Goal: Information Seeking & Learning: Learn about a topic

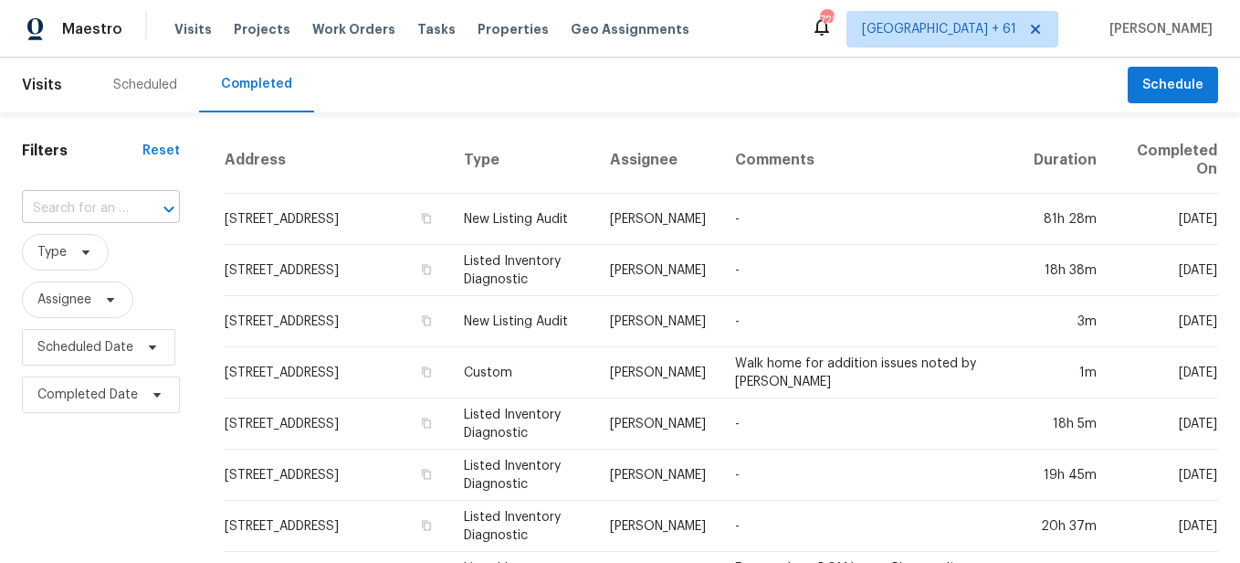
click at [97, 208] on input "text" at bounding box center [75, 209] width 107 height 28
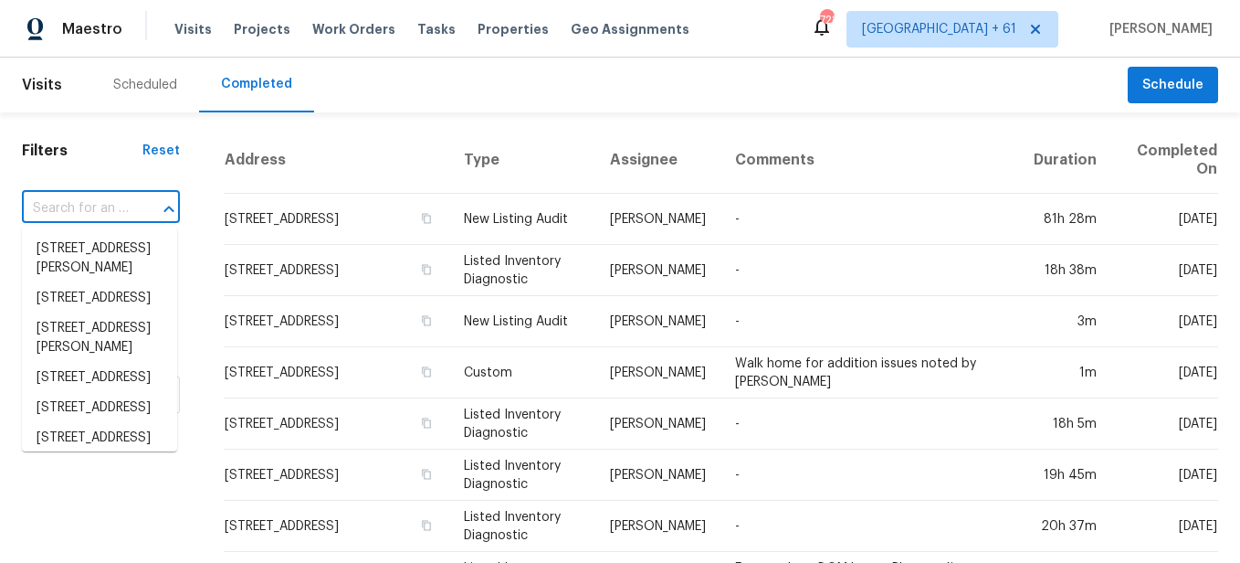
paste input "[STREET_ADDRESS]"
type input "[STREET_ADDRESS]"
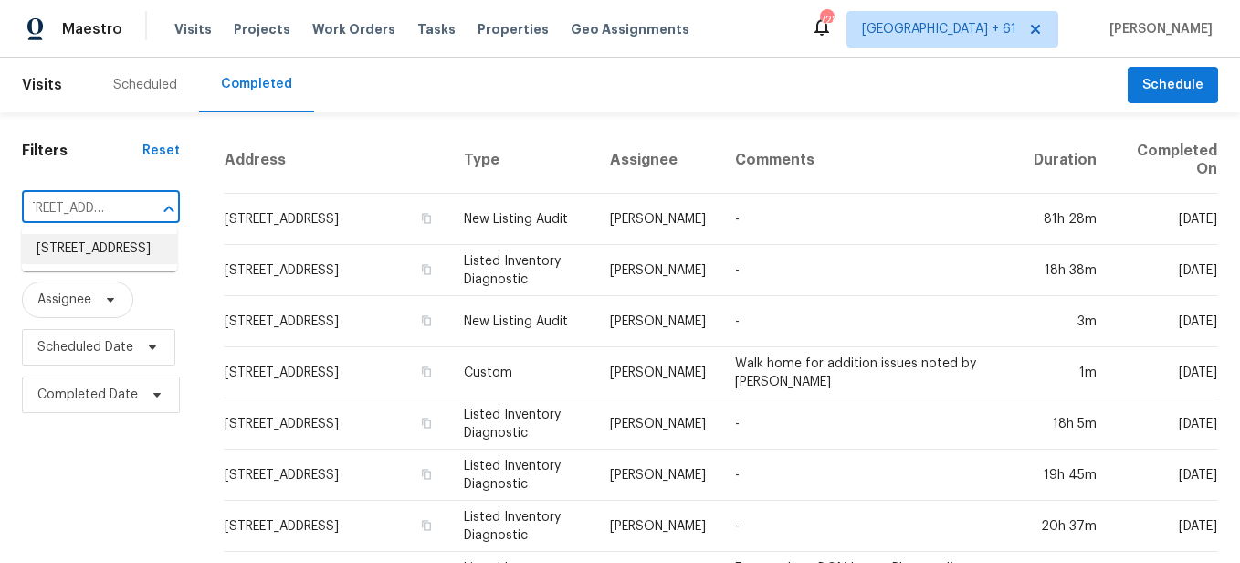
click at [100, 251] on li "[STREET_ADDRESS]" at bounding box center [99, 249] width 155 height 30
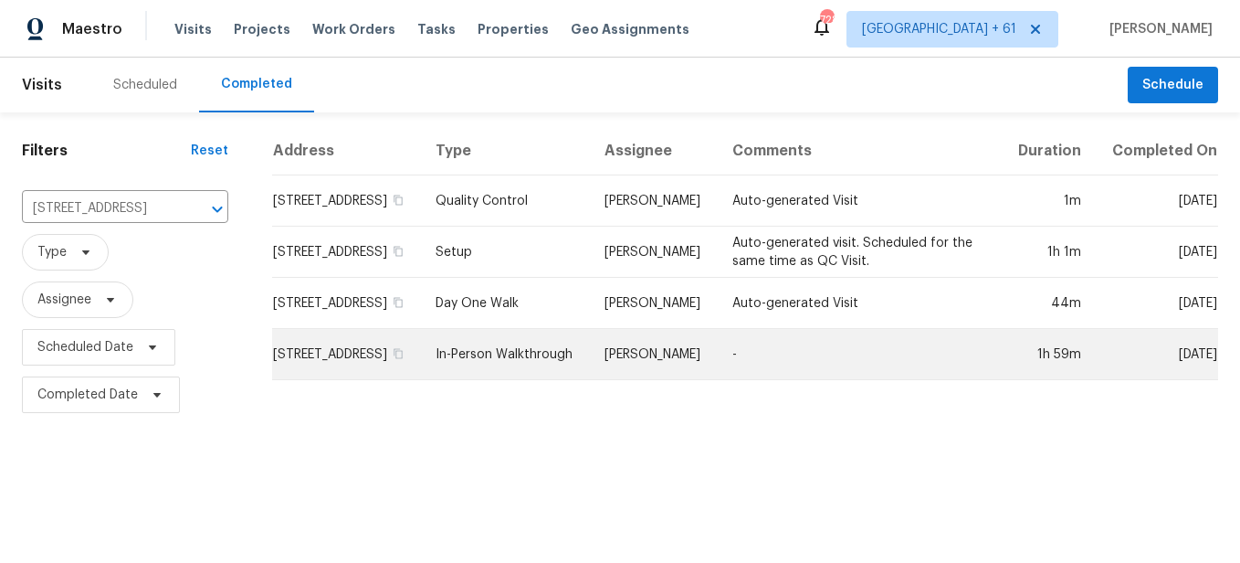
click at [512, 375] on td "In-Person Walkthrough" at bounding box center [505, 354] width 169 height 51
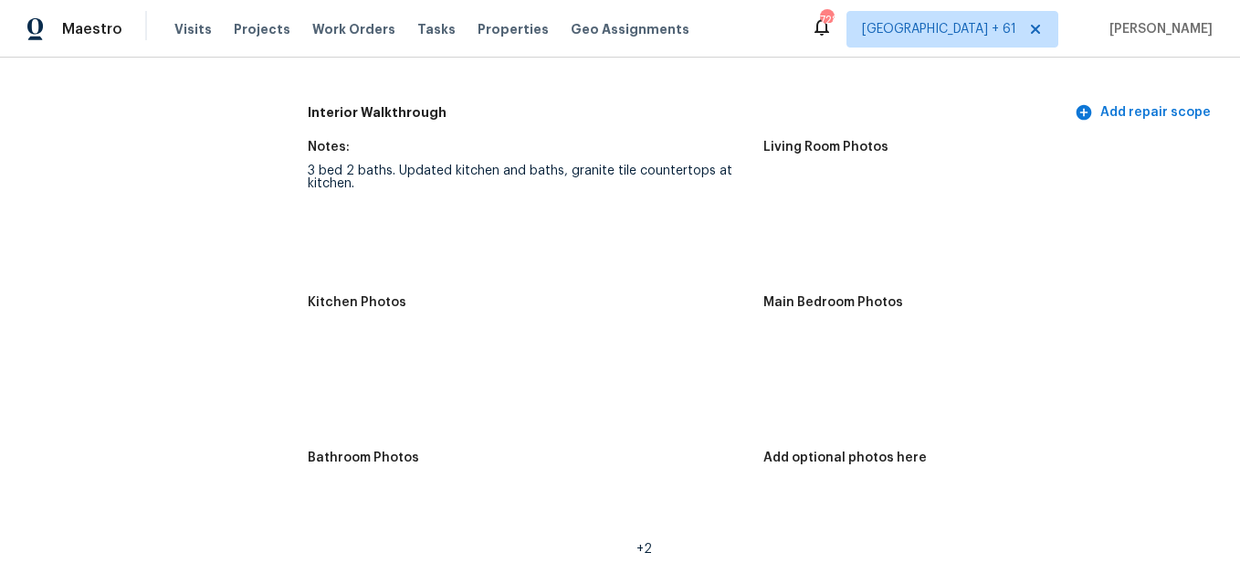
scroll to position [1827, 0]
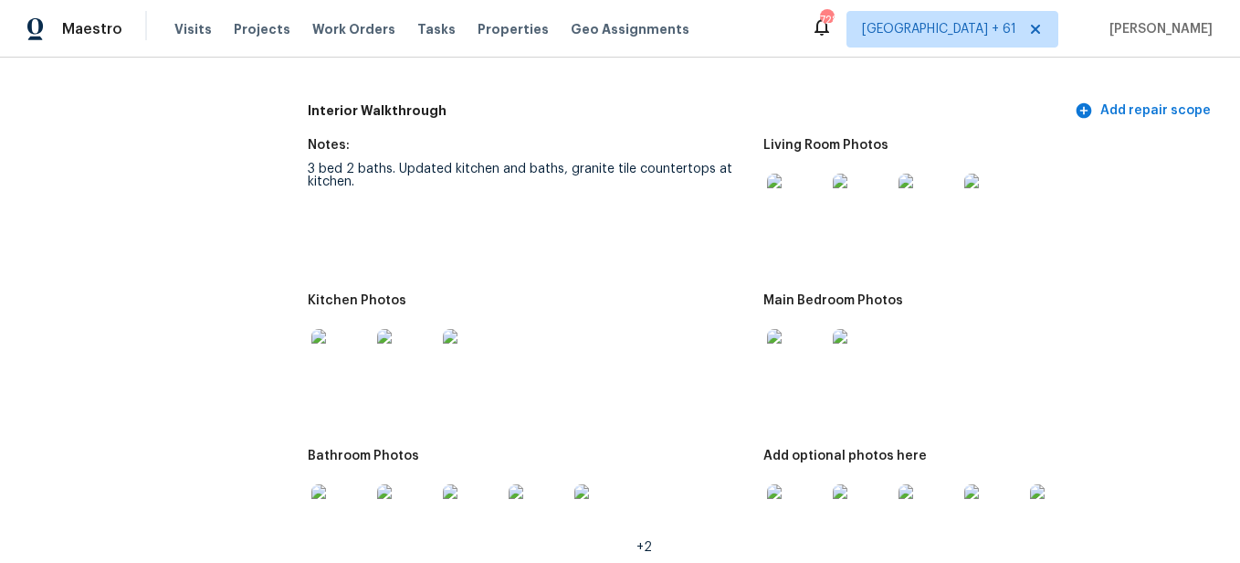
click at [796, 196] on img at bounding box center [796, 203] width 58 height 58
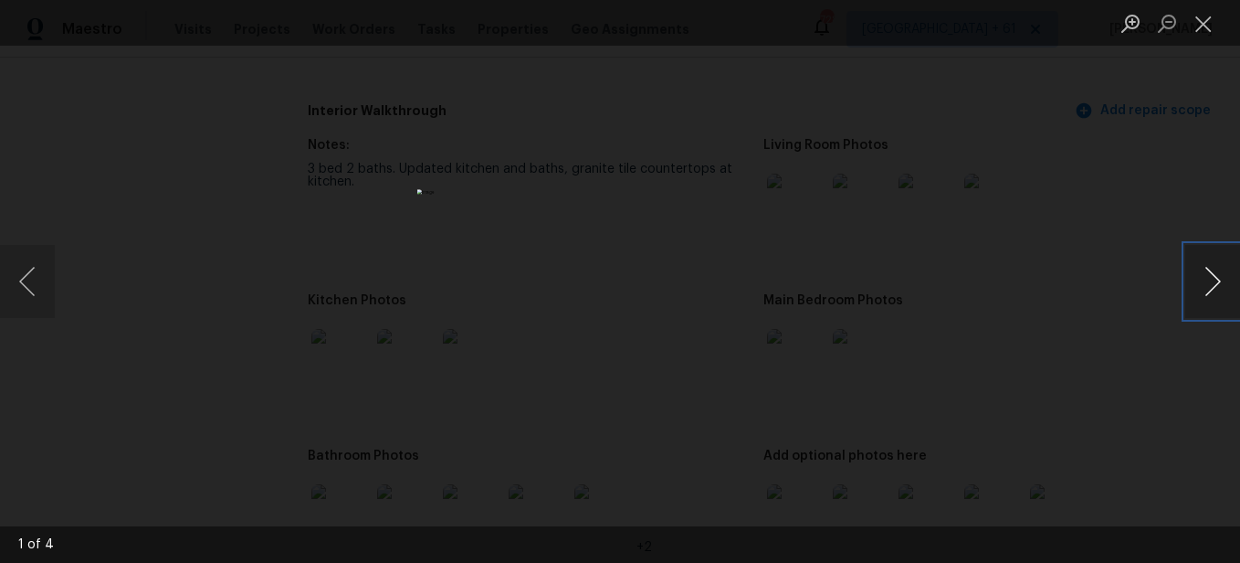
click at [1204, 281] on button "Next image" at bounding box center [1212, 281] width 55 height 73
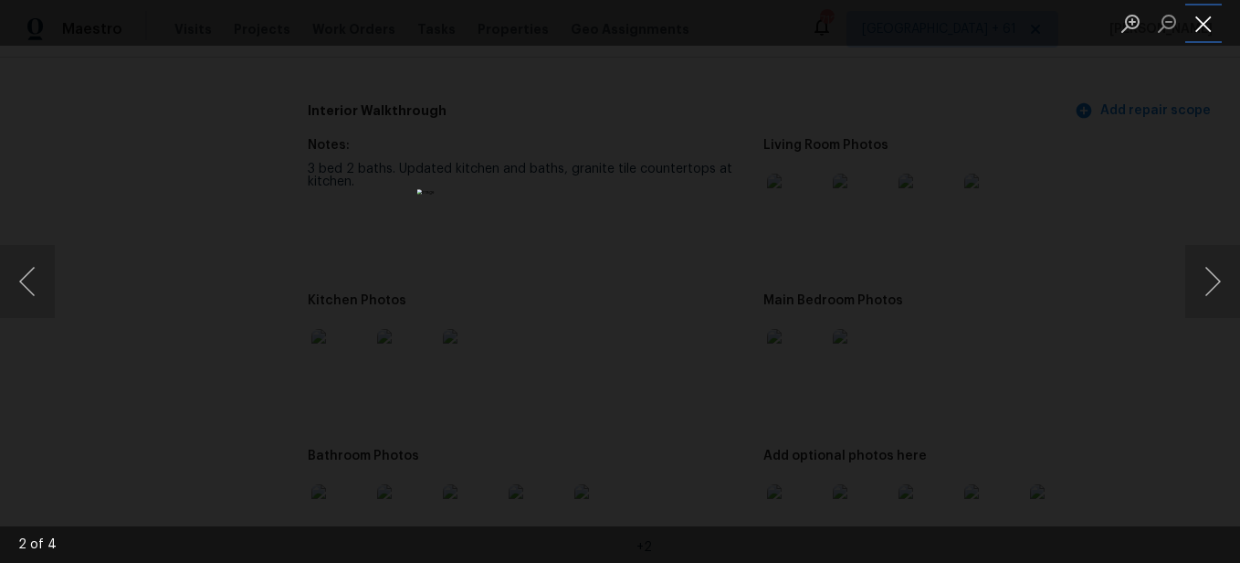
click at [1208, 30] on button "Close lightbox" at bounding box center [1203, 23] width 37 height 32
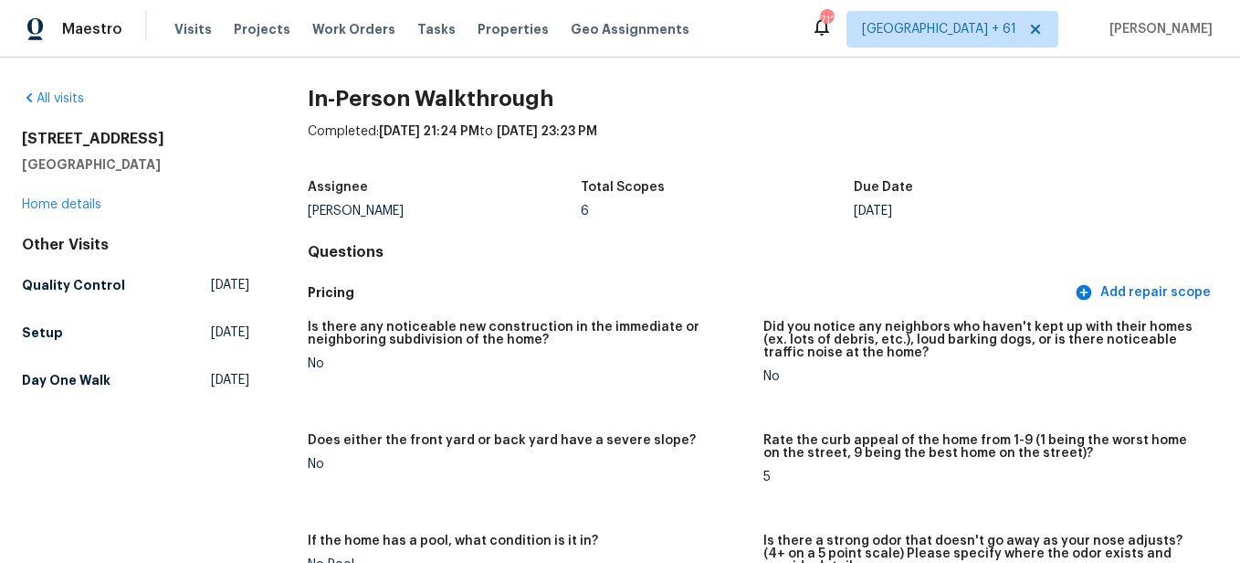
scroll to position [0, 0]
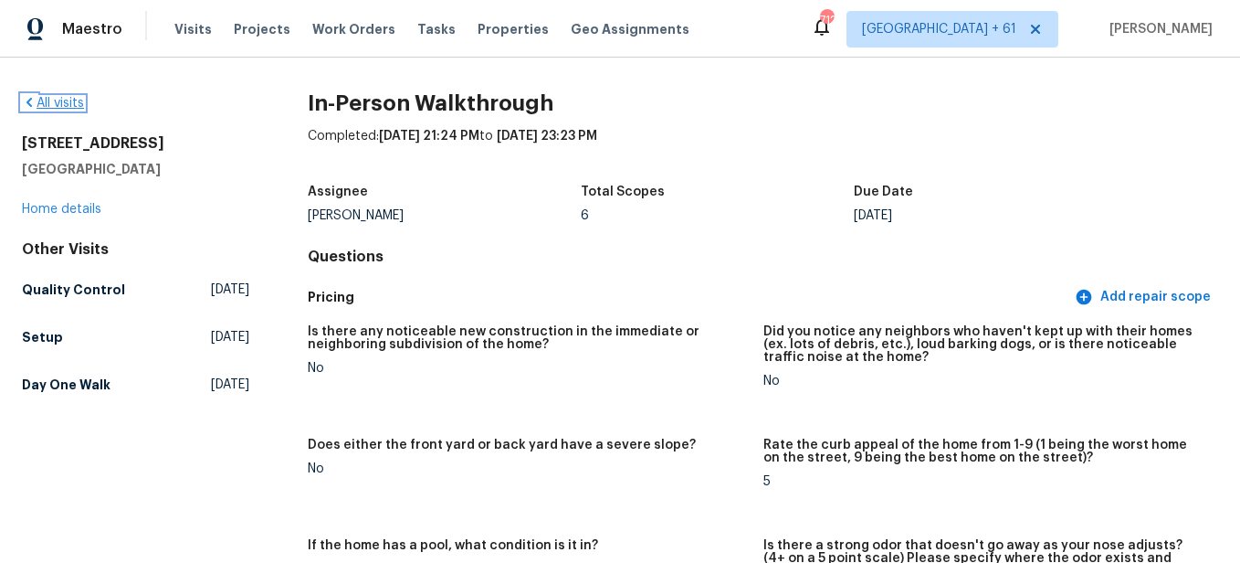
click at [70, 101] on link "All visits" at bounding box center [53, 103] width 62 height 13
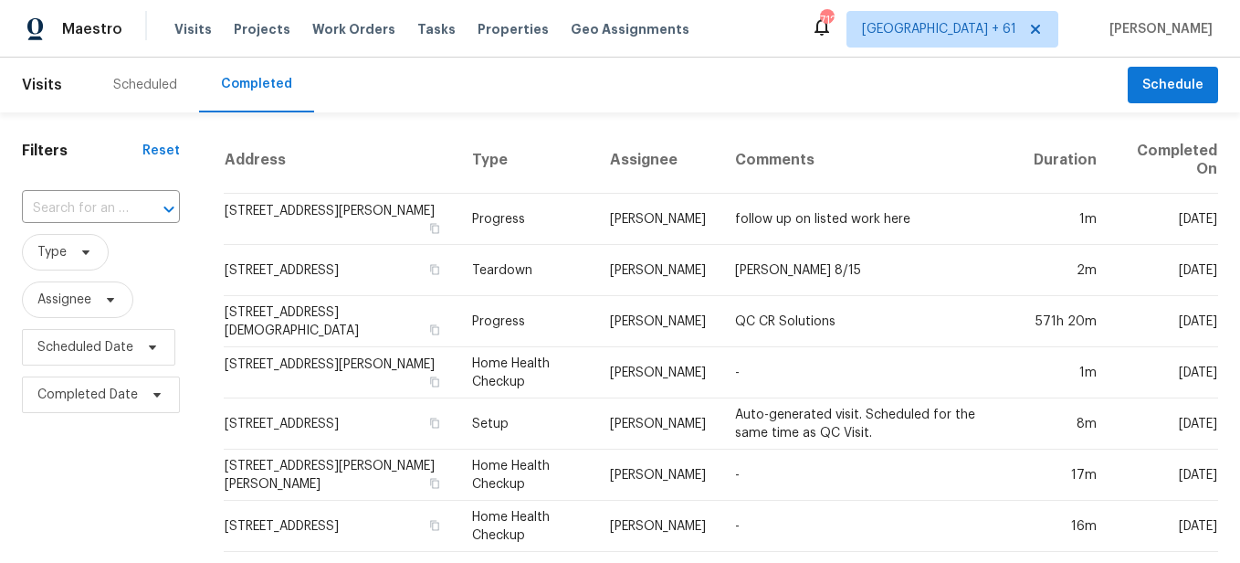
click at [103, 210] on input "text" at bounding box center [75, 209] width 107 height 28
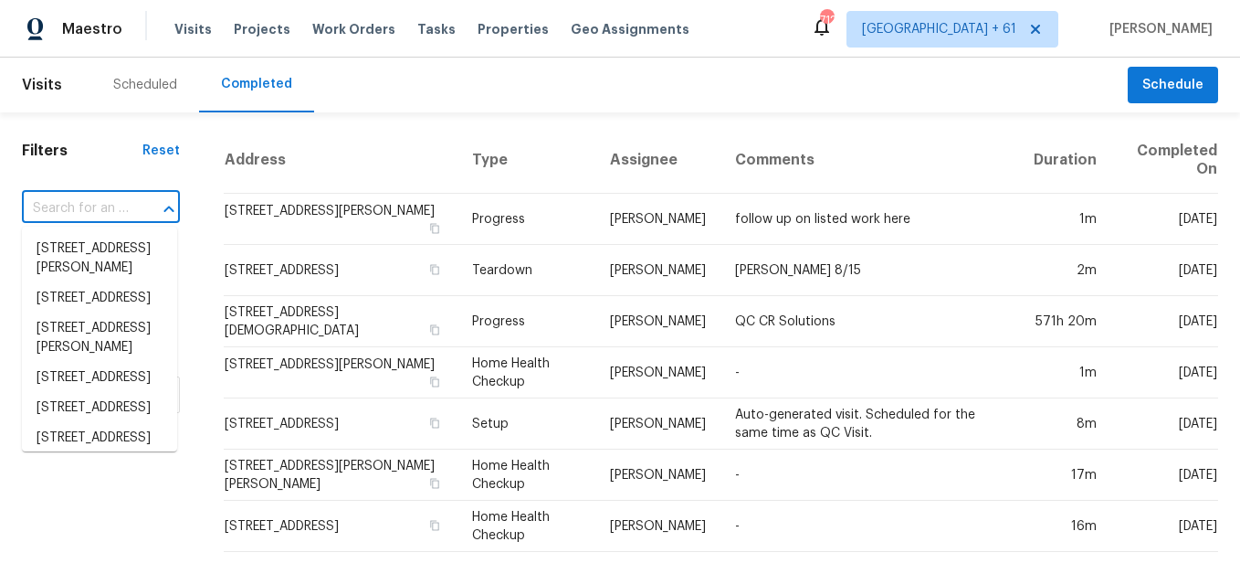
paste input "[STREET_ADDRESS]"
type input "[STREET_ADDRESS]"
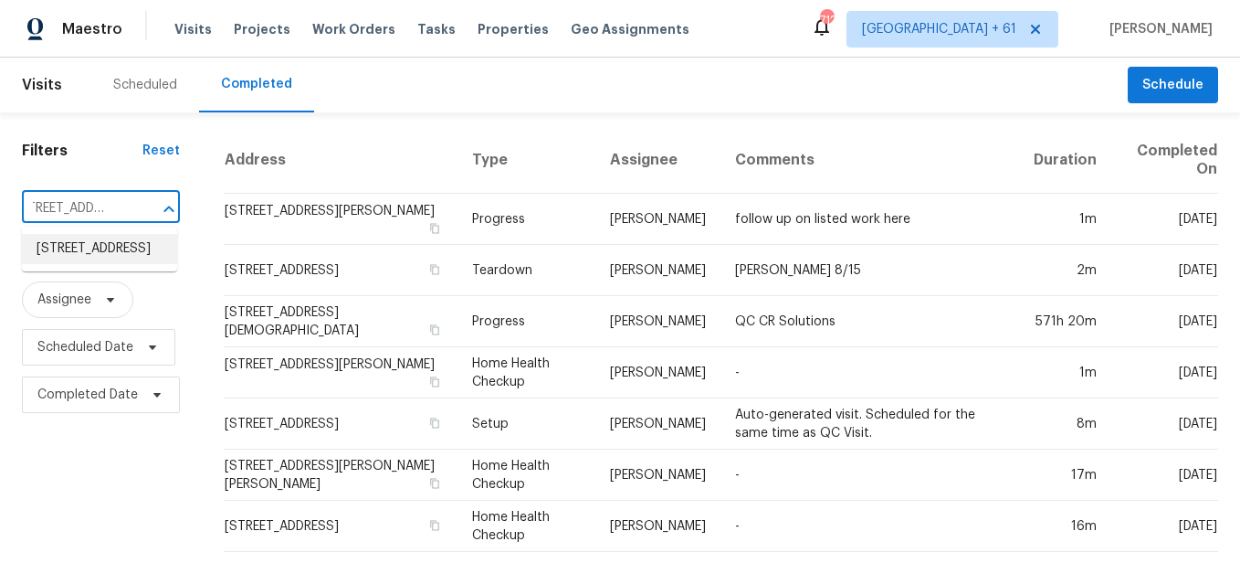
click at [118, 253] on li "[STREET_ADDRESS]" at bounding box center [99, 249] width 155 height 30
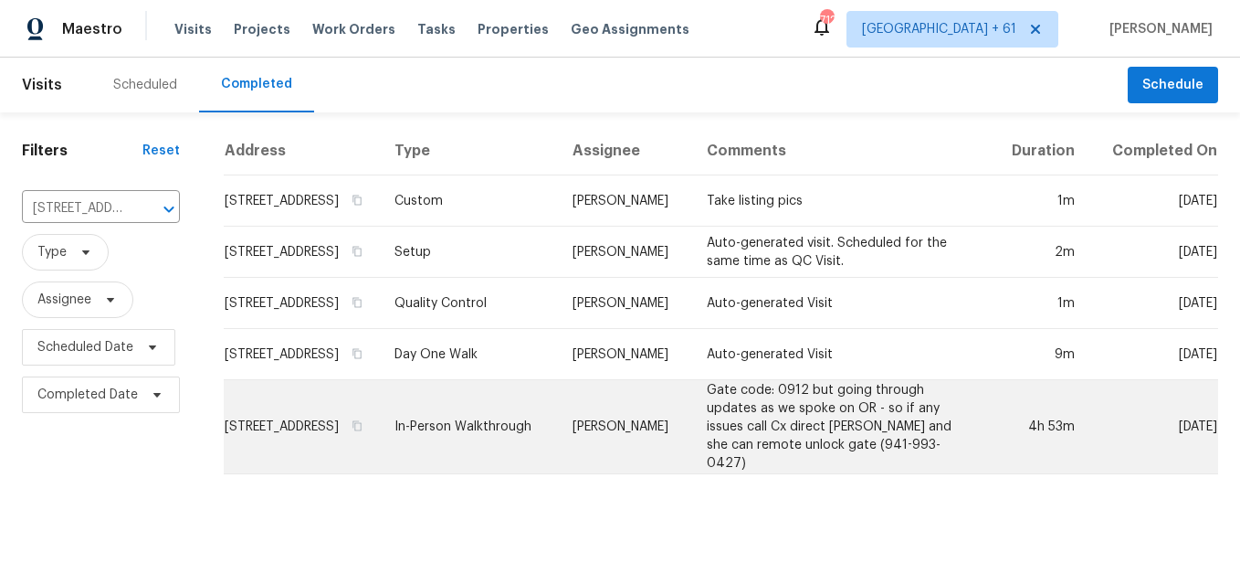
click at [460, 442] on td "In-Person Walkthrough" at bounding box center [469, 427] width 178 height 94
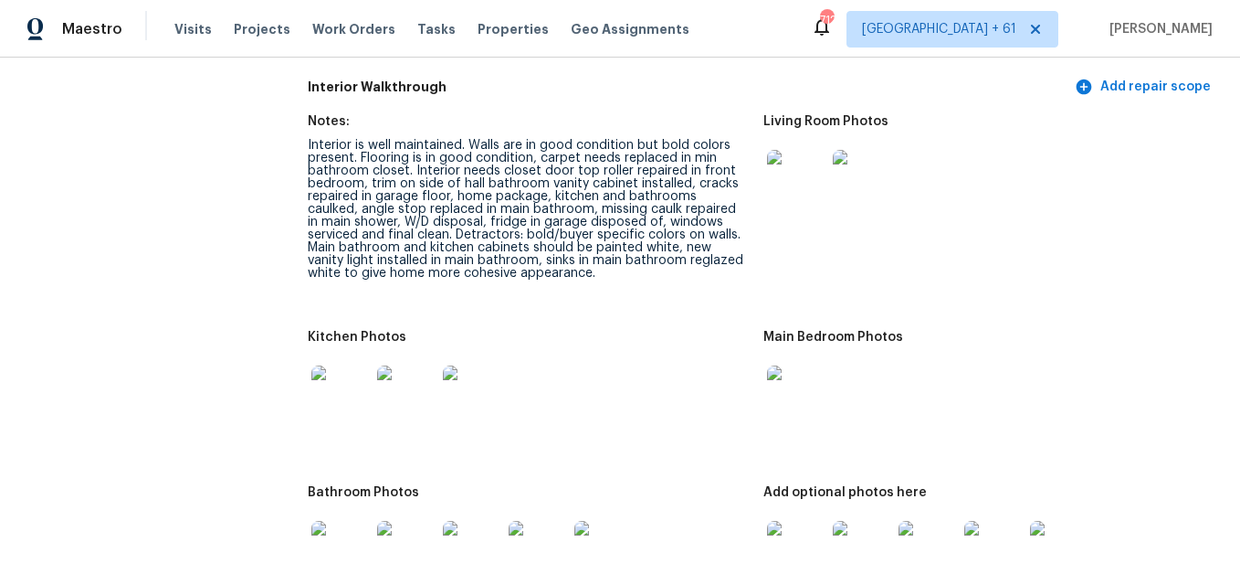
scroll to position [2009, 0]
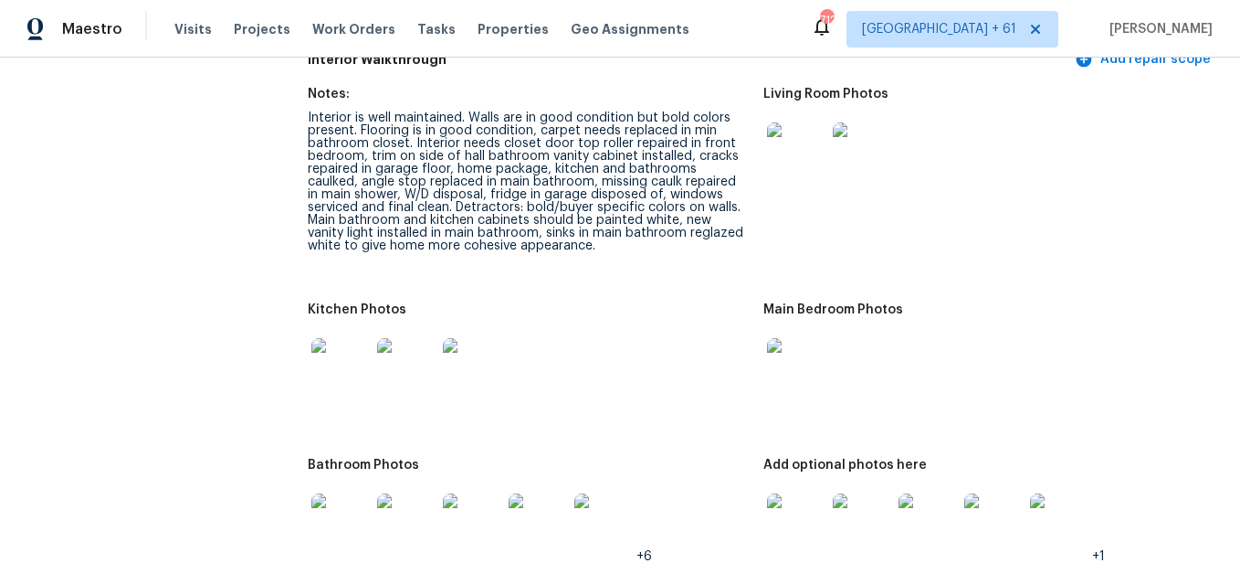
click at [798, 174] on img at bounding box center [796, 151] width 58 height 58
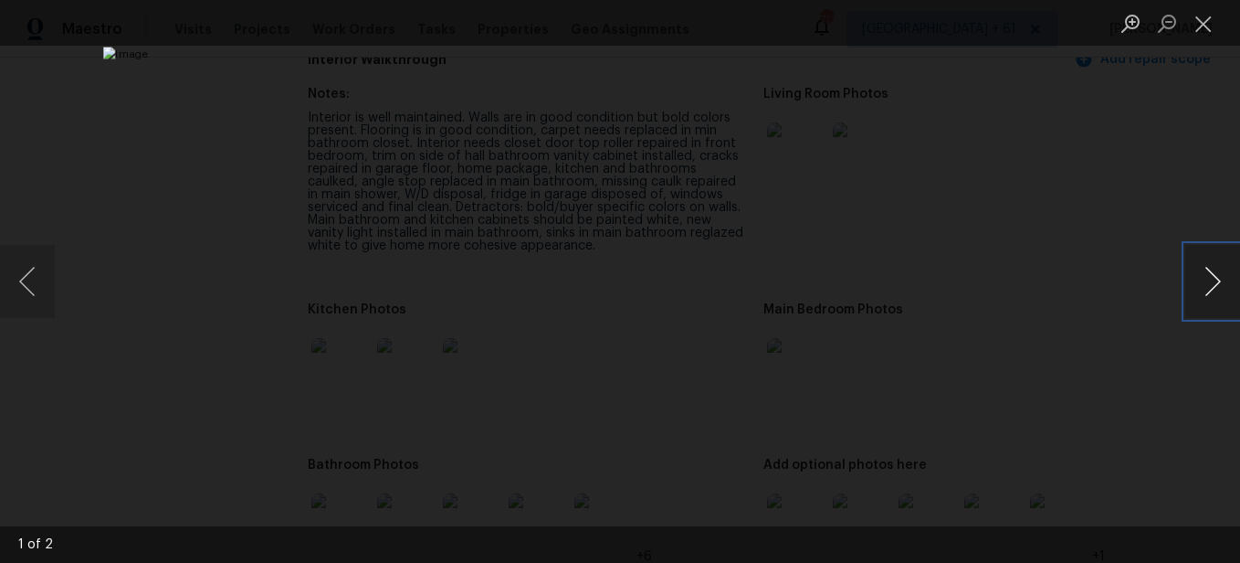
click at [1204, 292] on button "Next image" at bounding box center [1212, 281] width 55 height 73
click at [40, 290] on button "Previous image" at bounding box center [27, 281] width 55 height 73
click at [1206, 25] on button "Close lightbox" at bounding box center [1203, 23] width 37 height 32
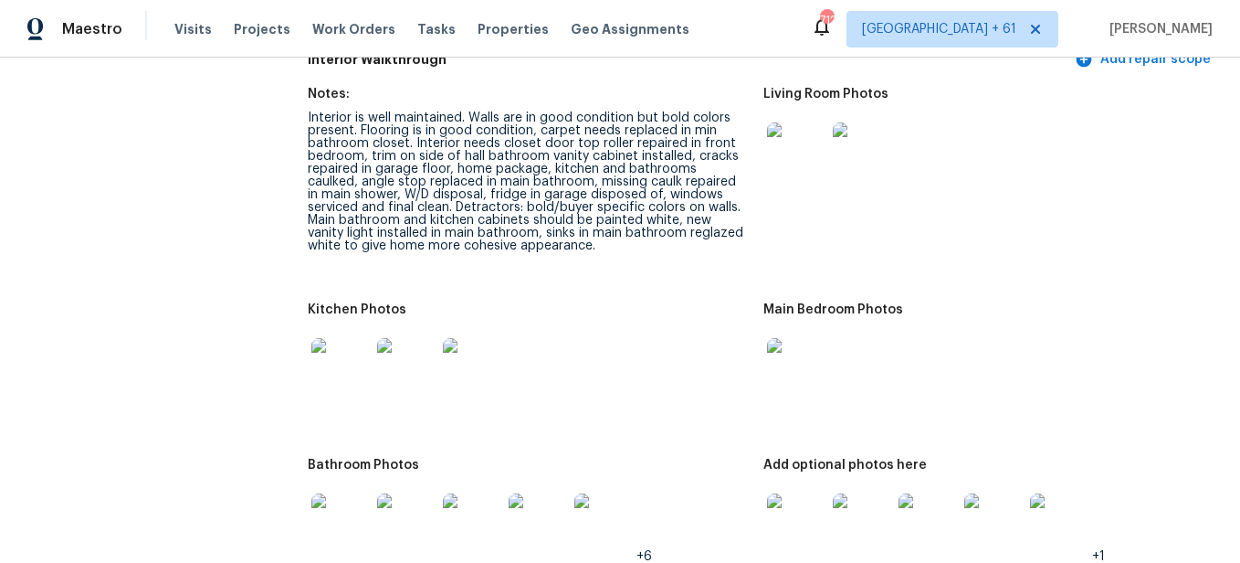
click at [783, 391] on img at bounding box center [796, 367] width 58 height 58
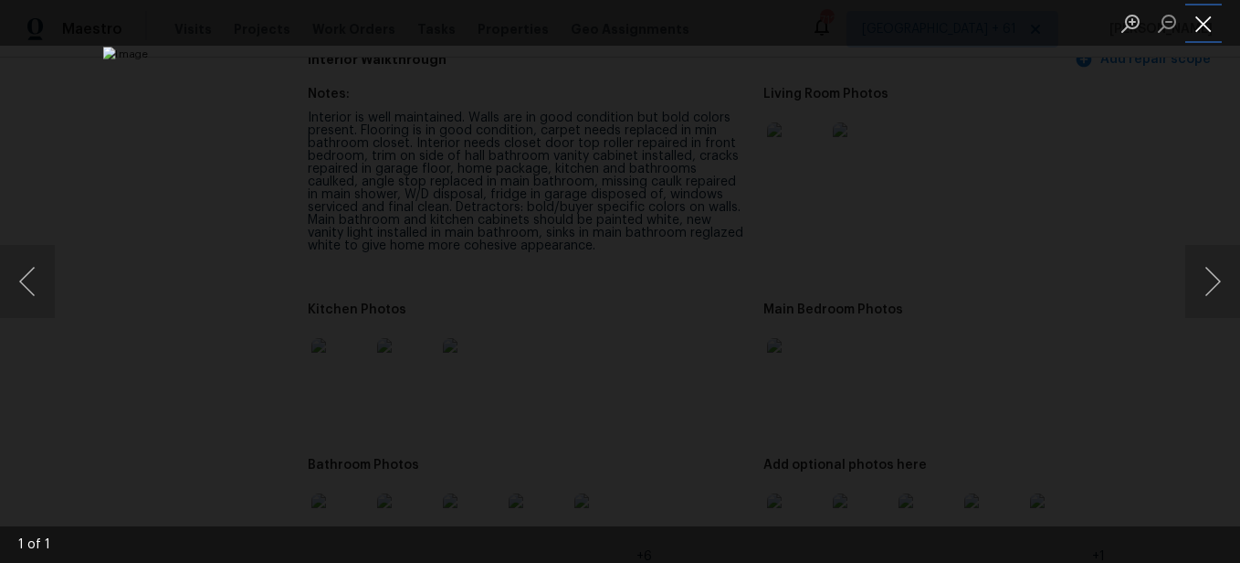
click at [1204, 23] on button "Close lightbox" at bounding box center [1203, 23] width 37 height 32
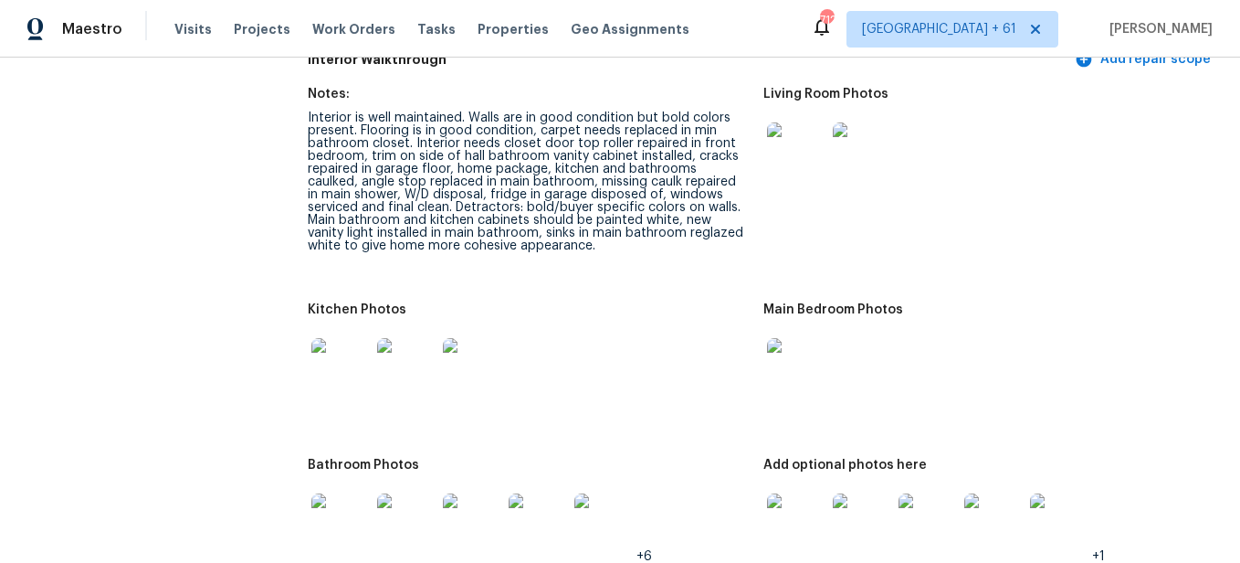
click at [785, 159] on img at bounding box center [796, 151] width 58 height 58
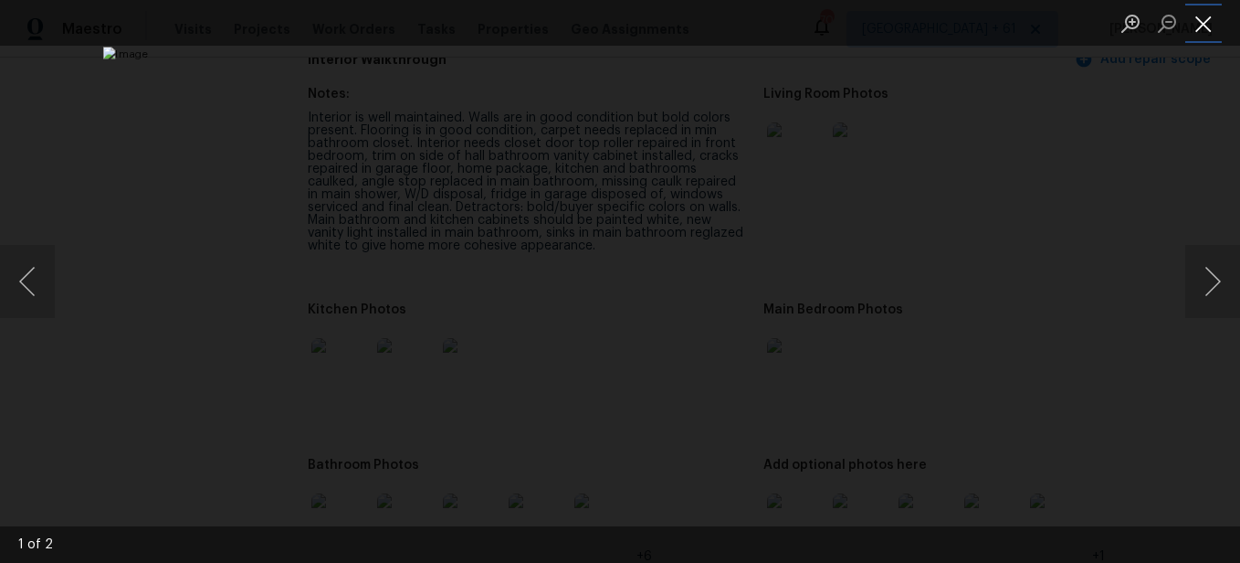
click at [1214, 30] on button "Close lightbox" at bounding box center [1203, 23] width 37 height 32
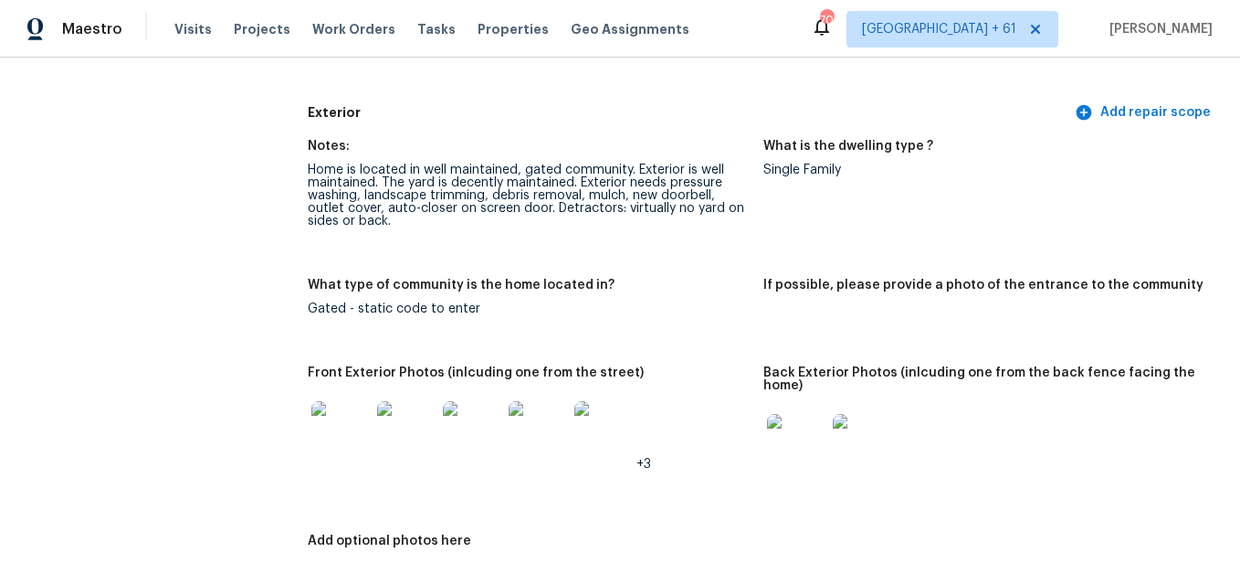
scroll to position [639, 0]
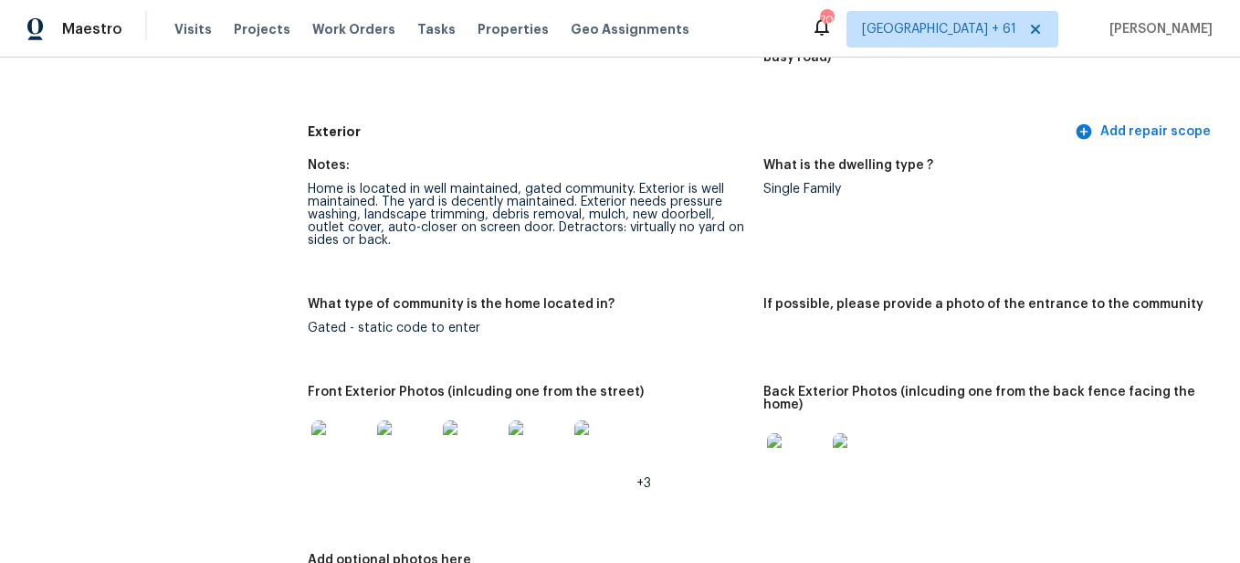
click at [789, 453] on img at bounding box center [796, 462] width 58 height 58
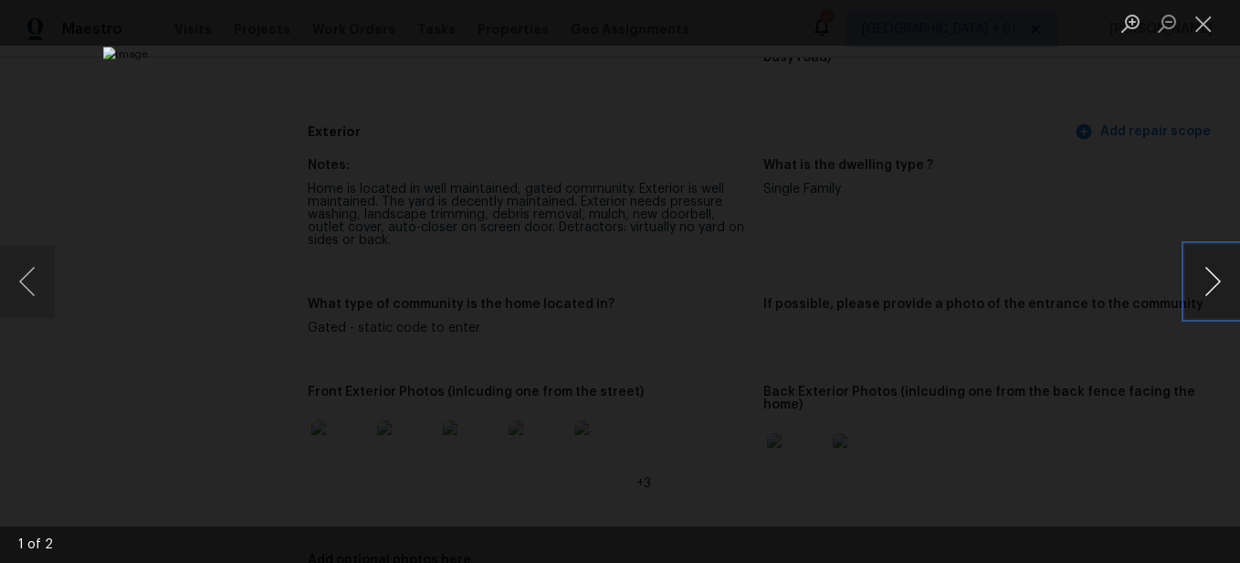
click at [1227, 281] on button "Next image" at bounding box center [1212, 281] width 55 height 73
click at [1199, 291] on button "Next image" at bounding box center [1212, 281] width 55 height 73
click at [1204, 16] on button "Close lightbox" at bounding box center [1203, 23] width 37 height 32
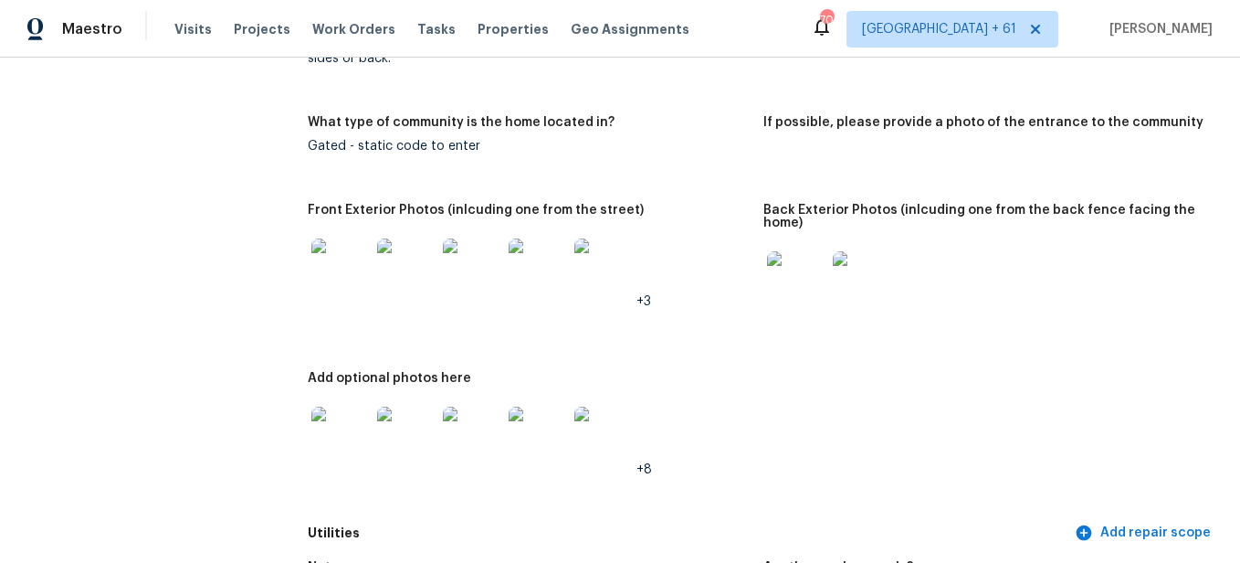
scroll to position [822, 0]
click at [353, 275] on img at bounding box center [340, 266] width 58 height 58
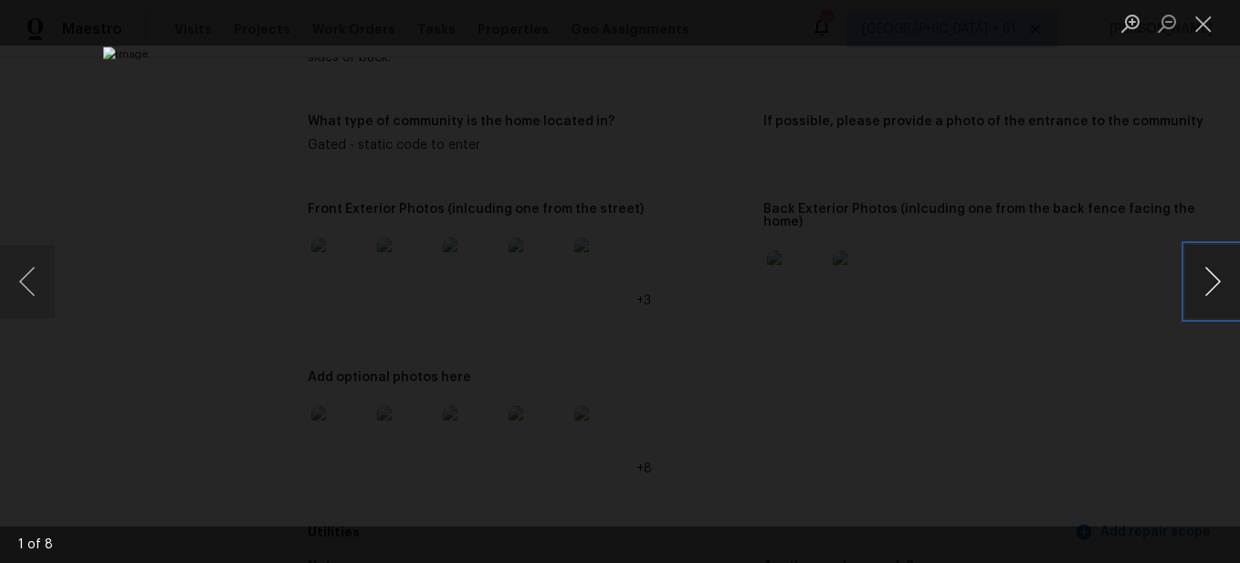
click at [1207, 300] on button "Next image" at bounding box center [1212, 281] width 55 height 73
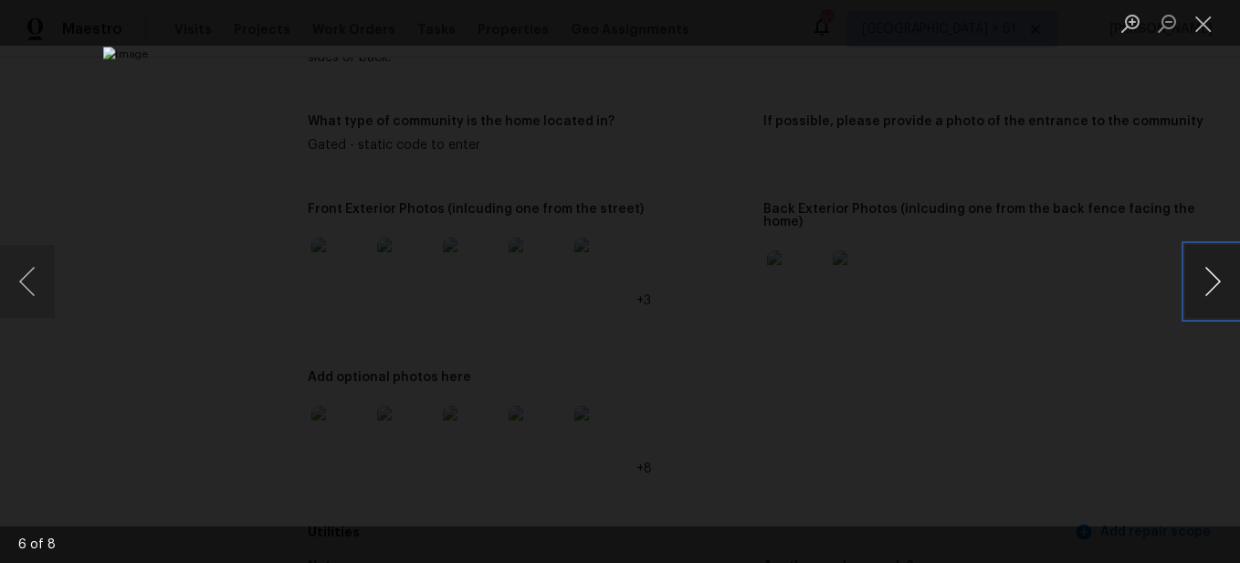
click at [1207, 300] on button "Next image" at bounding box center [1212, 281] width 55 height 73
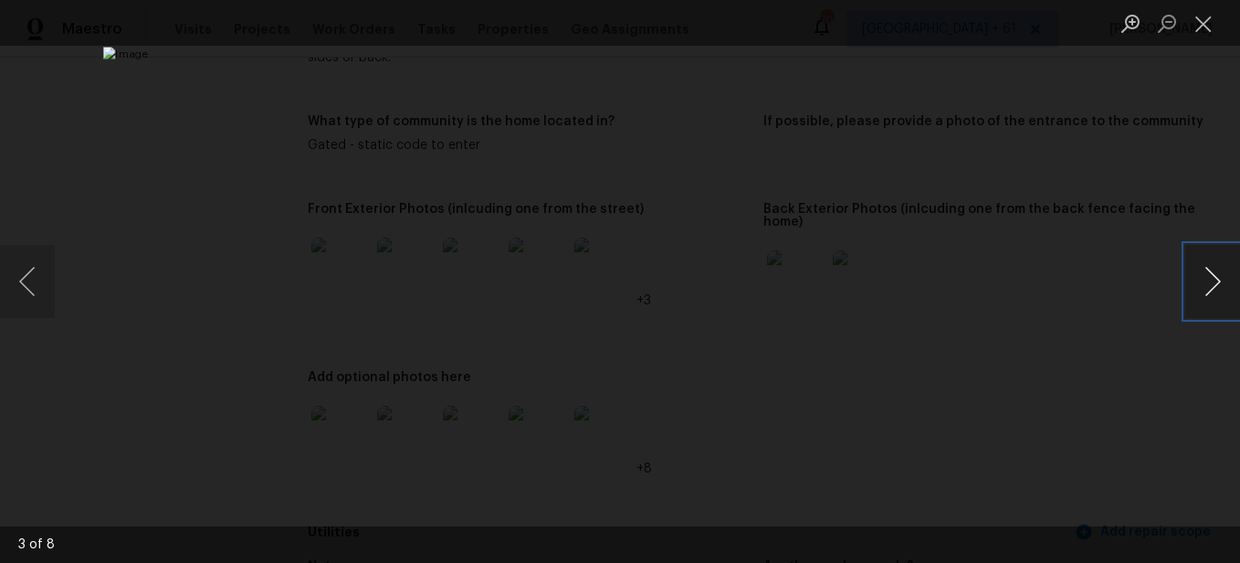
click at [1207, 300] on button "Next image" at bounding box center [1212, 281] width 55 height 73
click at [1205, 20] on button "Close lightbox" at bounding box center [1203, 23] width 37 height 32
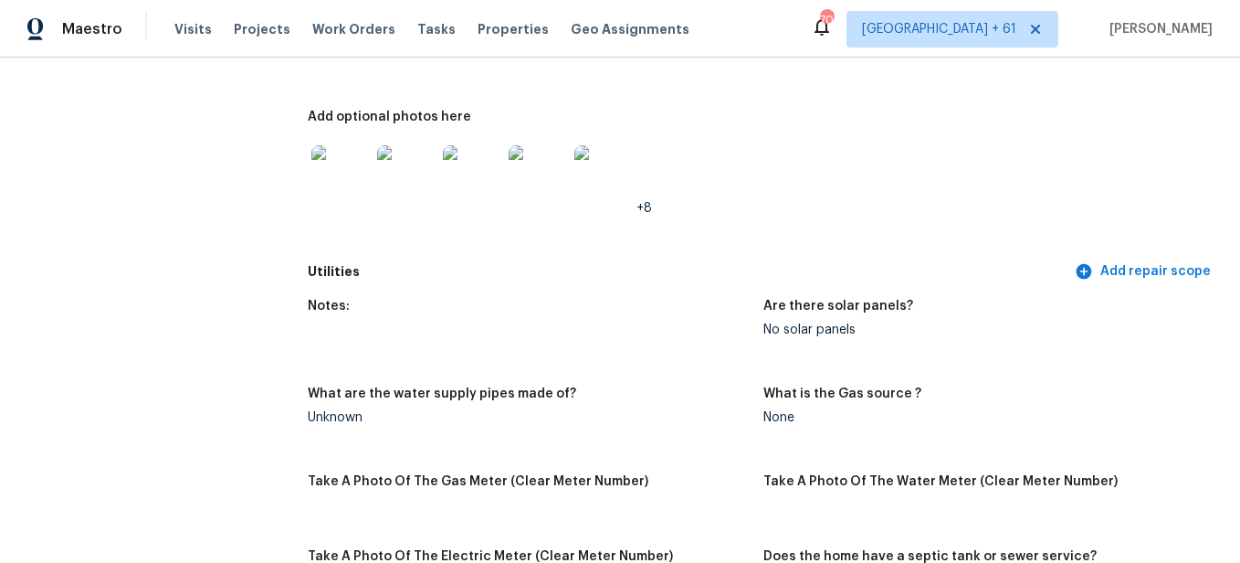
scroll to position [1005, 0]
